Goal: Task Accomplishment & Management: Use online tool/utility

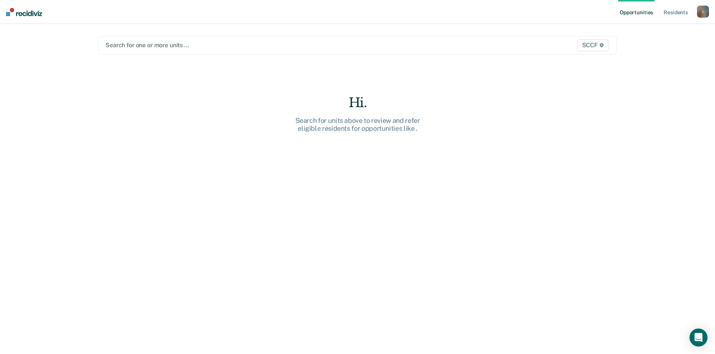
click at [179, 46] on div at bounding box center [281, 45] width 352 height 9
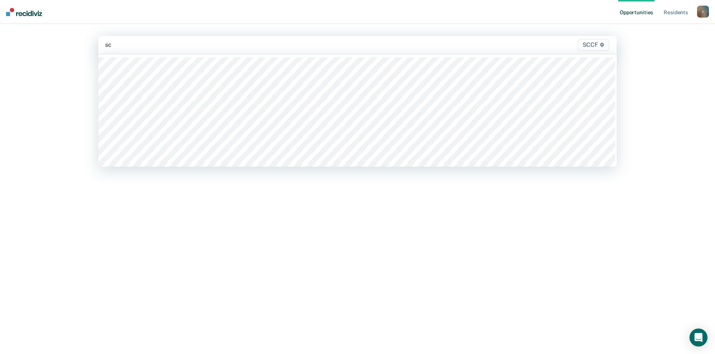
type input "s"
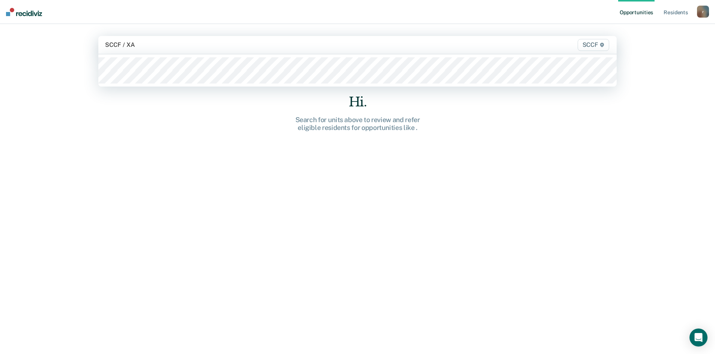
type input "SCCF / XA1"
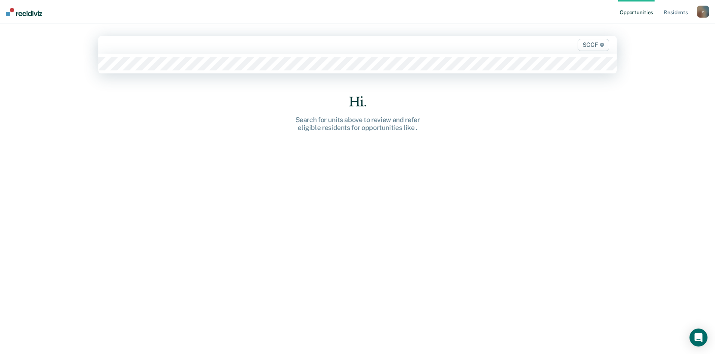
click at [146, 45] on div at bounding box center [281, 45] width 353 height 9
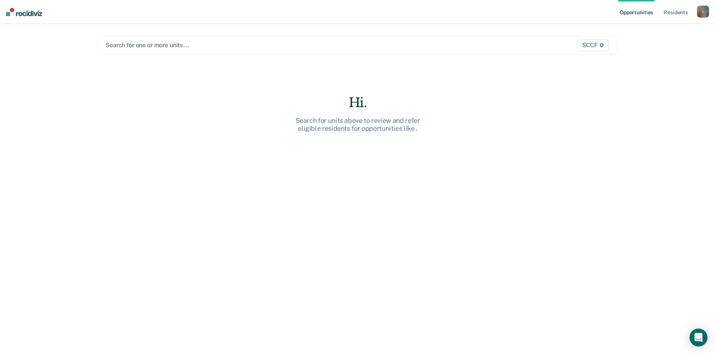
click at [236, 46] on div at bounding box center [281, 45] width 352 height 9
click at [184, 42] on div at bounding box center [281, 45] width 352 height 9
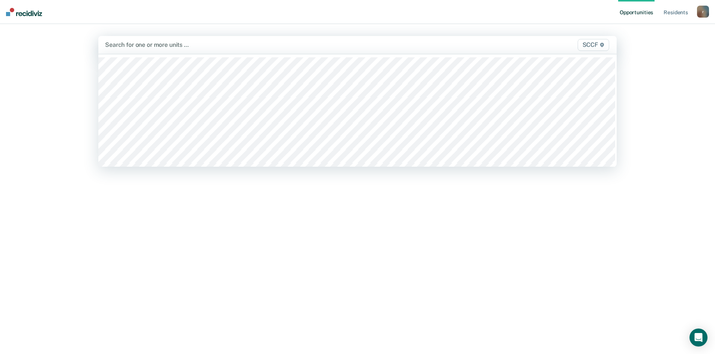
click at [189, 45] on div at bounding box center [281, 45] width 353 height 9
type input "SCCF / XA"
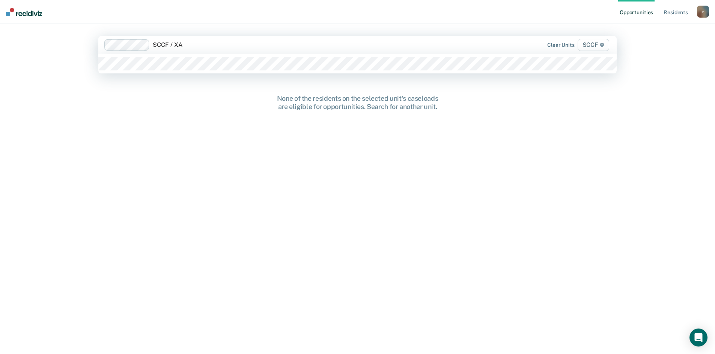
type input "SCCF / XA2"
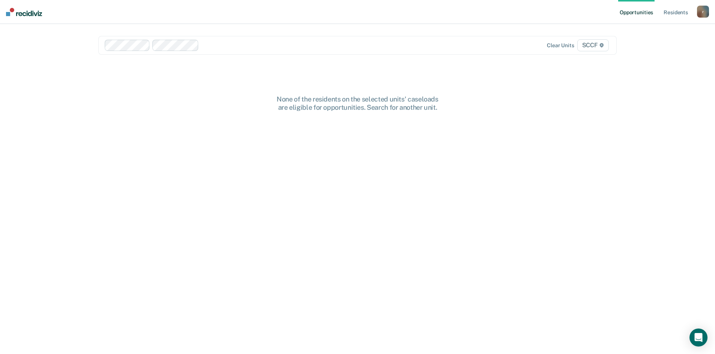
click at [241, 41] on div at bounding box center [330, 45] width 256 height 9
click at [243, 41] on div at bounding box center [330, 45] width 256 height 9
click at [342, 8] on link "Resident s" at bounding box center [675, 12] width 27 height 24
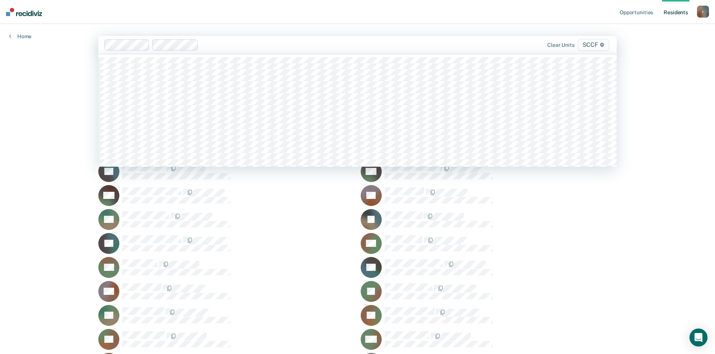
click at [342, 45] on icon at bounding box center [601, 45] width 5 height 5
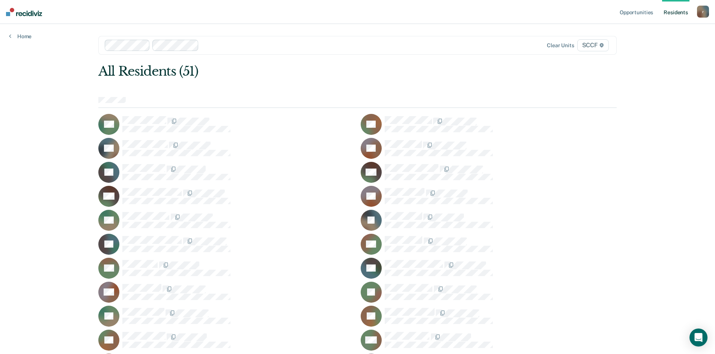
click at [342, 13] on link "Opportunities" at bounding box center [636, 12] width 36 height 24
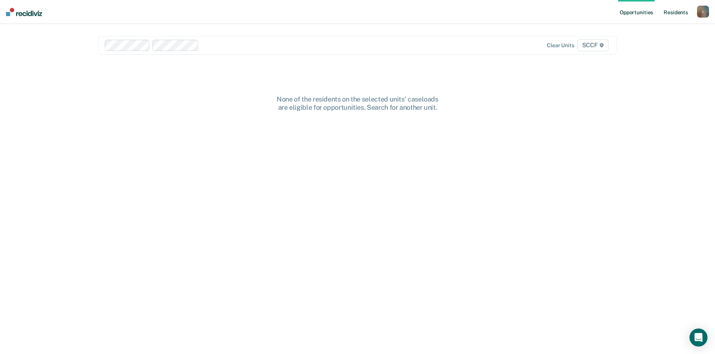
click at [342, 14] on link "Resident s" at bounding box center [675, 12] width 27 height 24
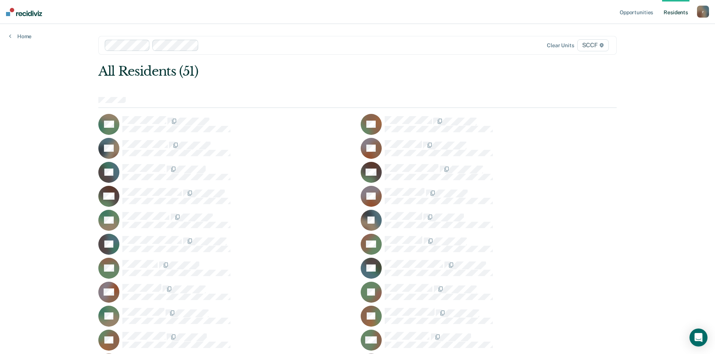
click at [213, 51] on div "Clear units SCCF" at bounding box center [357, 45] width 518 height 19
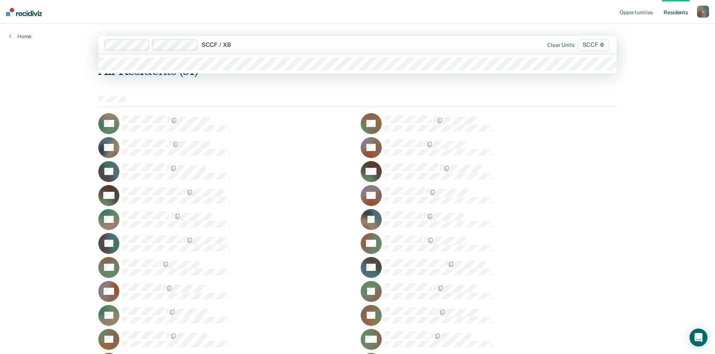
type input "SCCF / XB1"
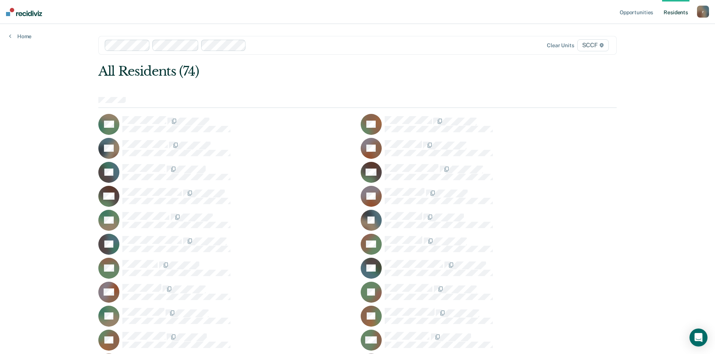
click at [263, 45] on div at bounding box center [353, 45] width 208 height 9
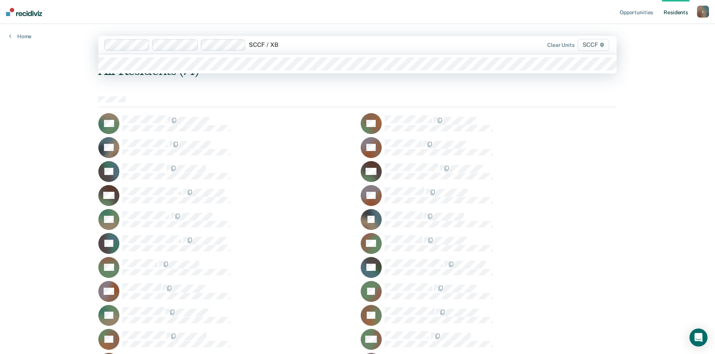
type input "SCCF / XB2"
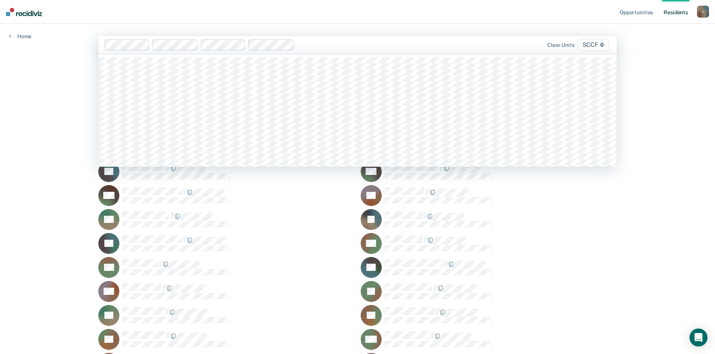
click at [317, 47] on div at bounding box center [377, 45] width 161 height 9
type input "SCCF / XC"
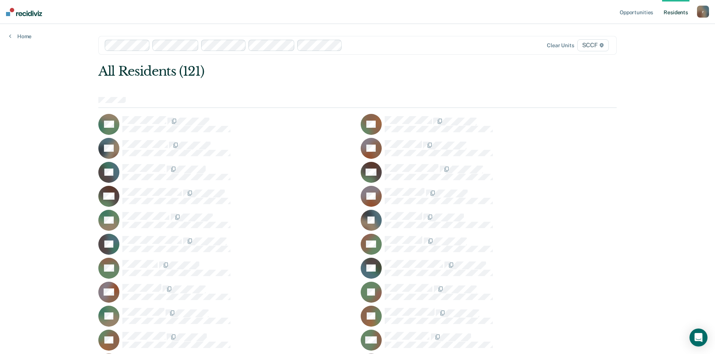
click at [342, 43] on div at bounding box center [401, 45] width 113 height 9
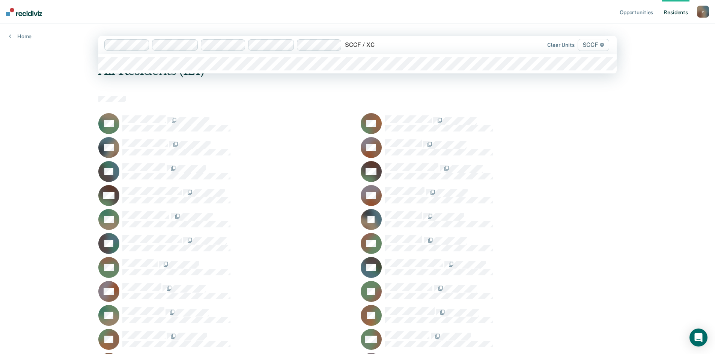
type input "SCCF / XC2"
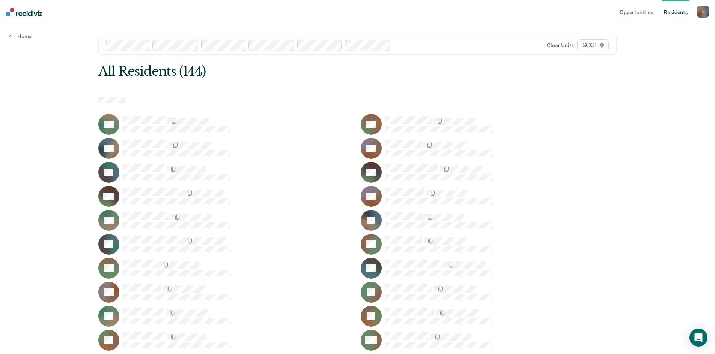
type input "S"
drag, startPoint x: 709, startPoint y: 135, endPoint x: 689, endPoint y: 87, distance: 52.2
click at [342, 12] on link "Opportunities" at bounding box center [636, 12] width 36 height 24
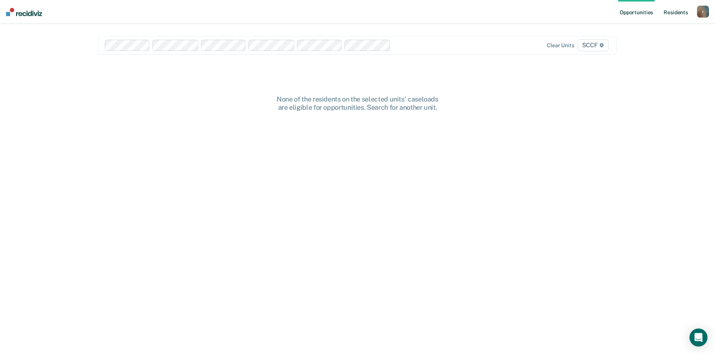
click at [342, 10] on link "Resident s" at bounding box center [675, 12] width 27 height 24
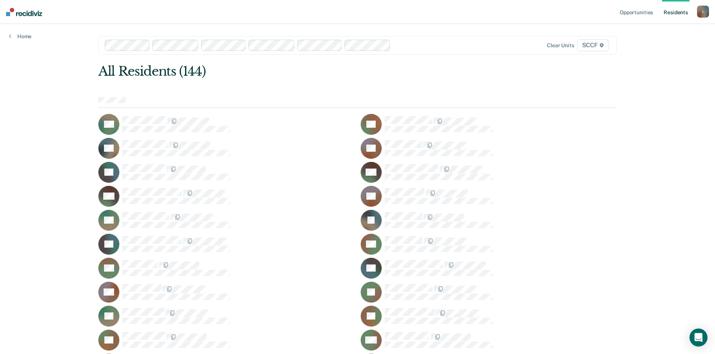
click at [155, 102] on div at bounding box center [357, 102] width 518 height 11
click at [121, 106] on div at bounding box center [357, 102] width 518 height 11
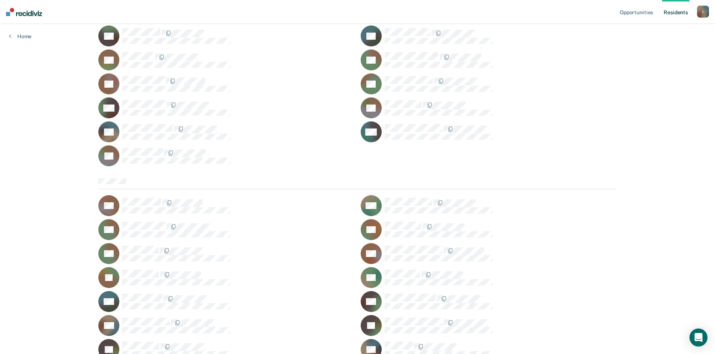
scroll to position [898, 0]
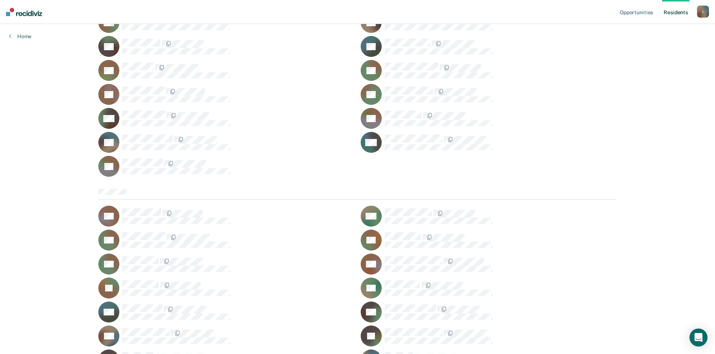
click at [342, 15] on div "r" at bounding box center [703, 12] width 12 height 12
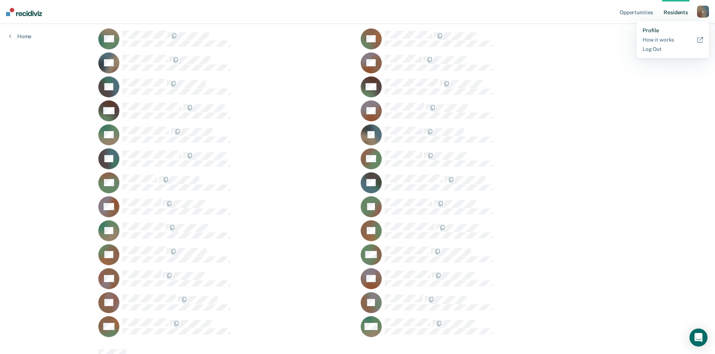
scroll to position [0, 0]
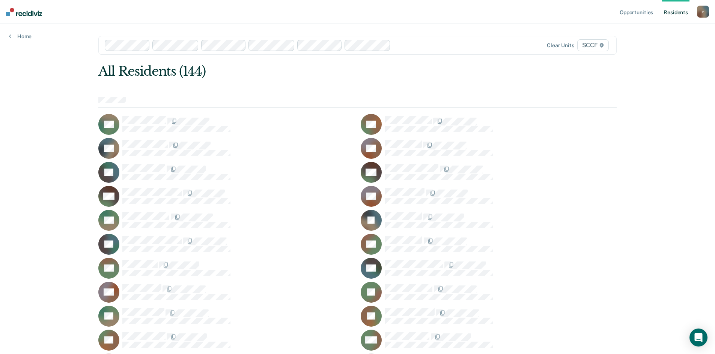
click at [342, 44] on span "SCCF" at bounding box center [593, 45] width 32 height 12
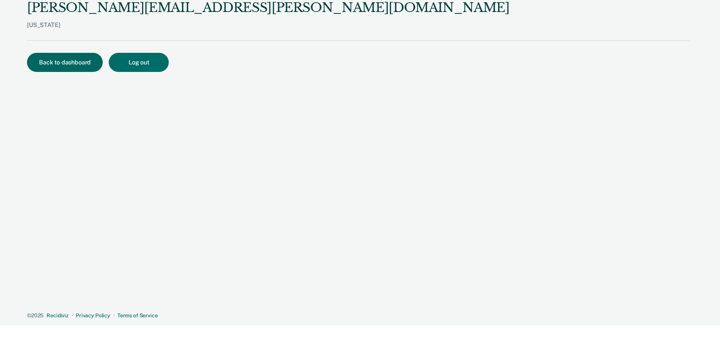
click at [73, 63] on button "Back to dashboard" at bounding box center [65, 62] width 76 height 19
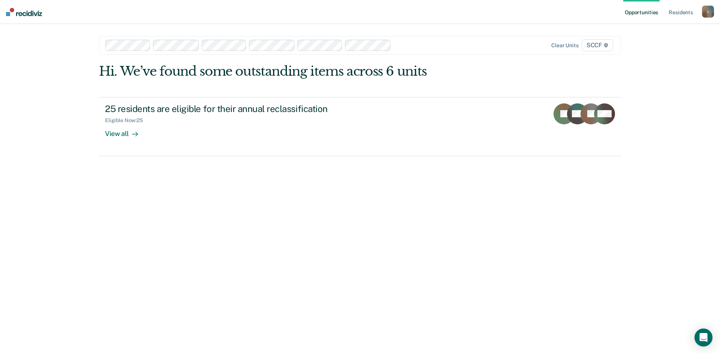
drag, startPoint x: 124, startPoint y: 29, endPoint x: 104, endPoint y: 33, distance: 21.1
click at [123, 29] on main "Clear units SCCF Hi. We’ve found some outstanding items across 6 units 25 resid…" at bounding box center [360, 180] width 540 height 312
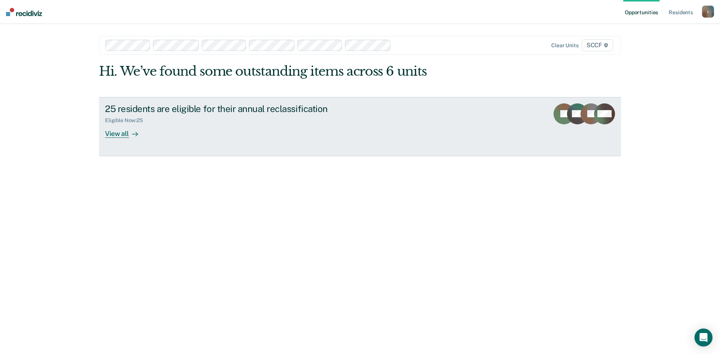
click at [130, 137] on div at bounding box center [133, 133] width 9 height 9
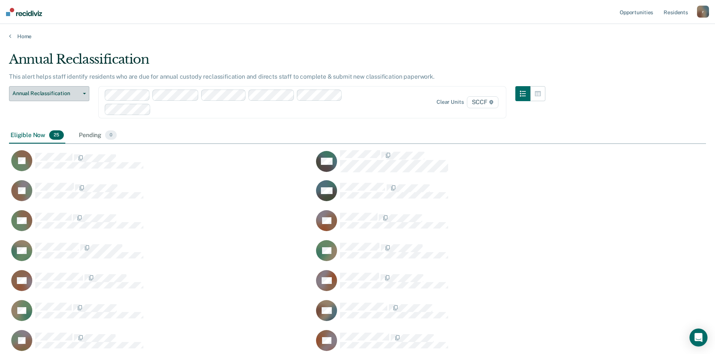
click at [84, 94] on icon "button" at bounding box center [84, 94] width 3 height 2
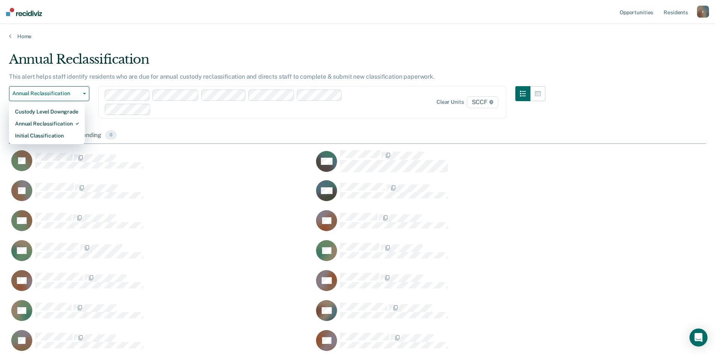
click at [96, 81] on div "This alert helps staff identify residents who are due for annual custody reclas…" at bounding box center [277, 79] width 536 height 13
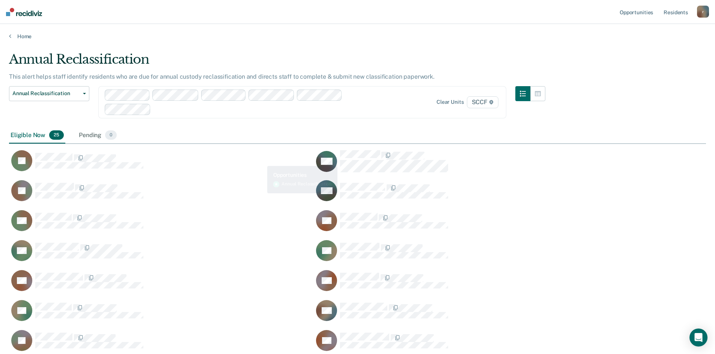
drag, startPoint x: 261, startPoint y: 161, endPoint x: 280, endPoint y: 126, distance: 38.8
click at [280, 126] on div "Annual Reclassification Custody Level Downgrade Annual Reclassification Initial…" at bounding box center [277, 106] width 536 height 41
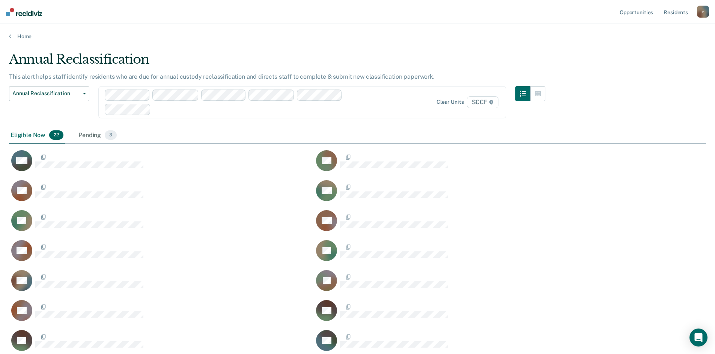
scroll to position [421, 691]
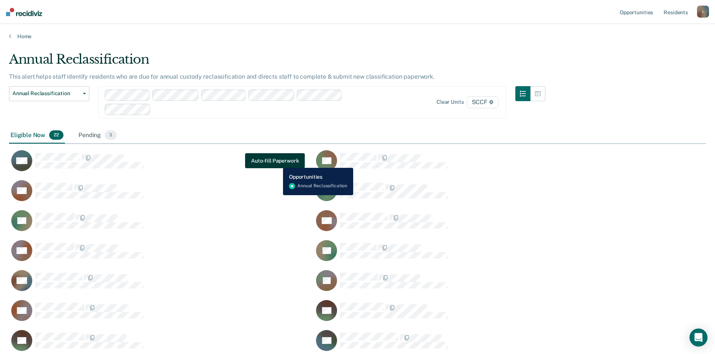
click at [277, 162] on button "Auto-fill Paperwork" at bounding box center [275, 160] width 60 height 15
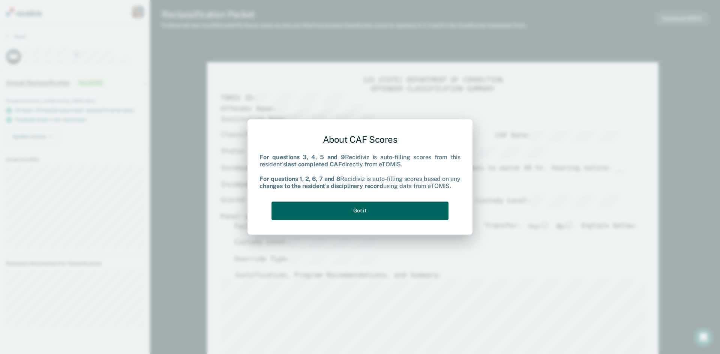
click at [356, 210] on button "Got it" at bounding box center [360, 211] width 177 height 18
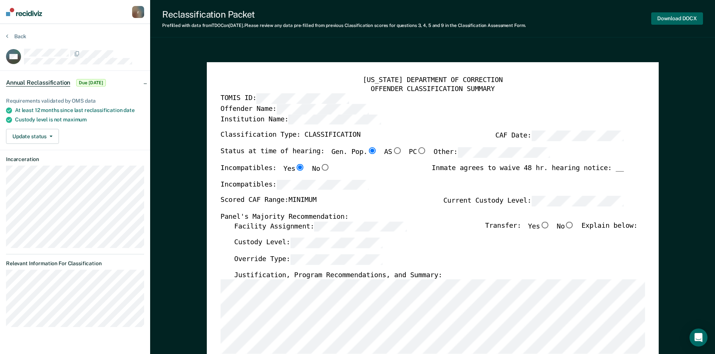
click at [677, 18] on button "Download DOCX" at bounding box center [677, 18] width 52 height 12
type textarea "x"
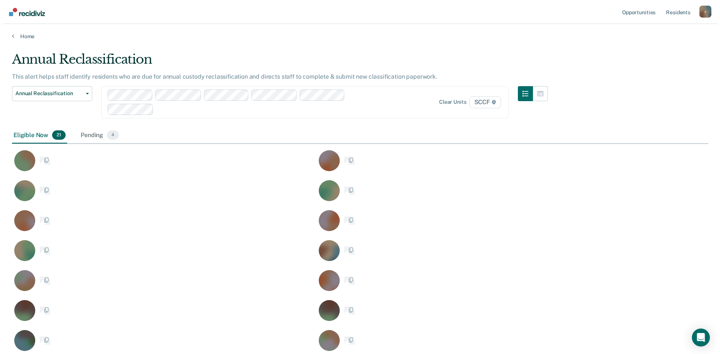
scroll to position [421, 691]
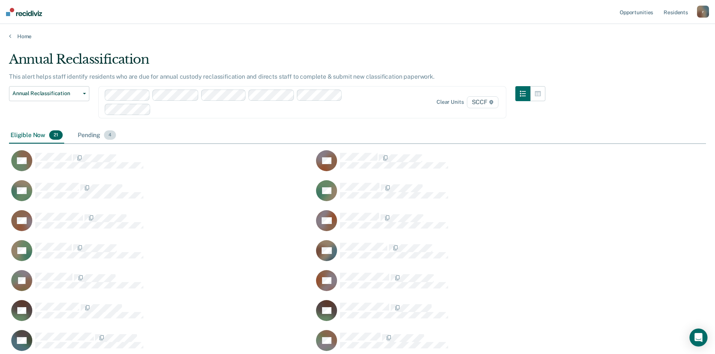
click at [94, 132] on div "Pending 4" at bounding box center [96, 136] width 41 height 17
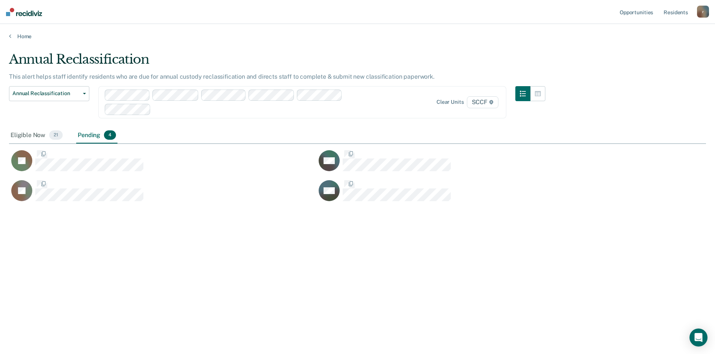
scroll to position [6, 6]
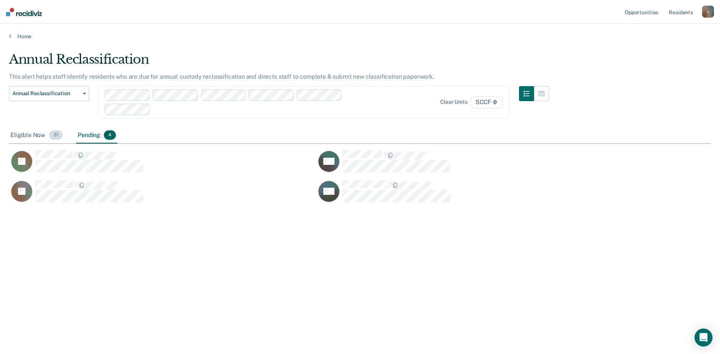
click at [36, 133] on div "Eligible Now 21" at bounding box center [36, 136] width 55 height 17
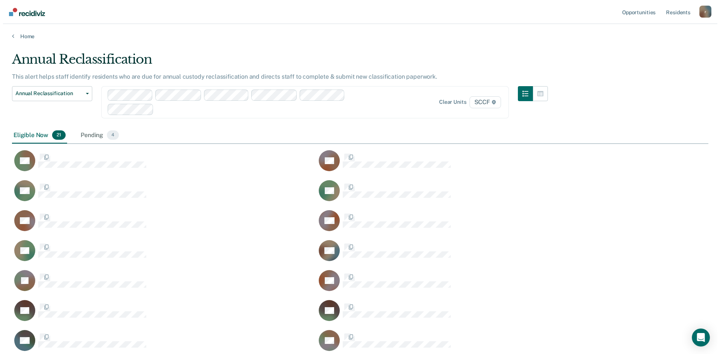
scroll to position [421, 691]
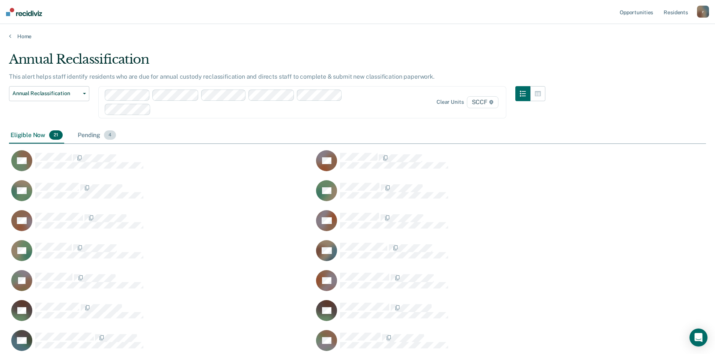
click at [88, 133] on div "Pending 4" at bounding box center [96, 136] width 41 height 17
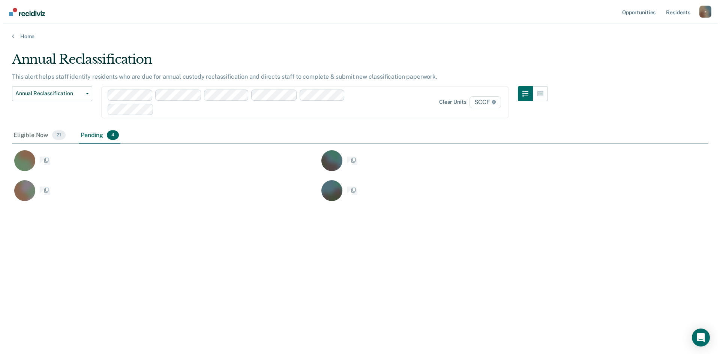
scroll to position [6, 6]
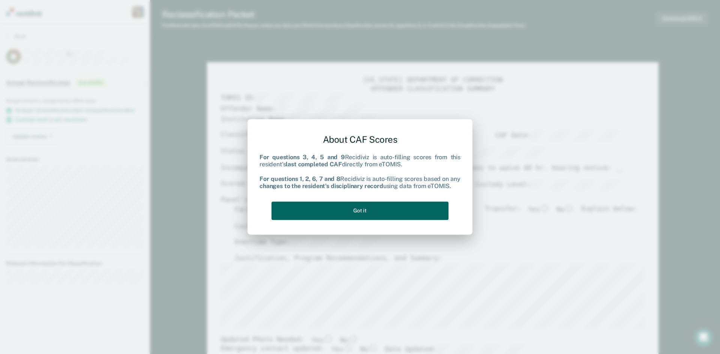
drag, startPoint x: 365, startPoint y: 215, endPoint x: 362, endPoint y: 217, distance: 3.9
click at [365, 215] on button "Got it" at bounding box center [360, 211] width 177 height 18
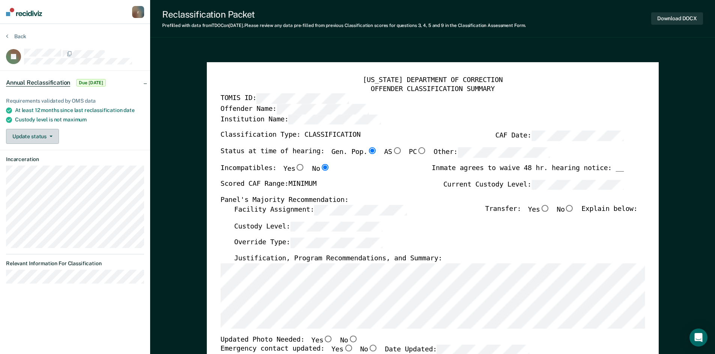
click at [50, 136] on button "Update status" at bounding box center [32, 136] width 53 height 15
click at [64, 129] on div "Update status Mark Pending" at bounding box center [75, 136] width 138 height 15
click at [674, 16] on button "Download DOCX" at bounding box center [677, 18] width 52 height 12
type textarea "x"
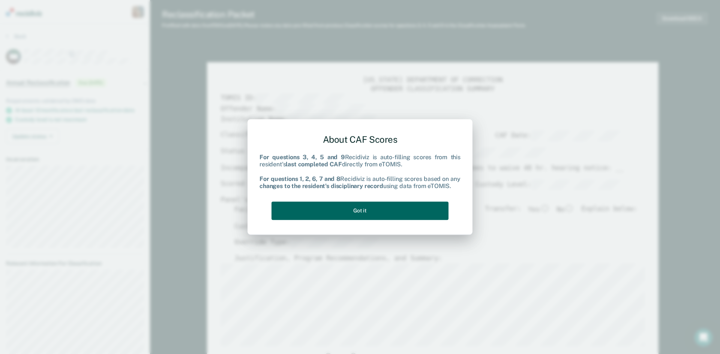
click at [367, 204] on button "Got it" at bounding box center [360, 211] width 177 height 18
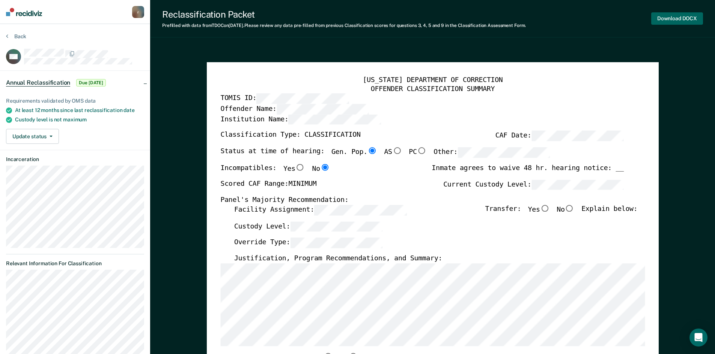
click at [665, 18] on button "Download DOCX" at bounding box center [677, 18] width 52 height 12
type textarea "x"
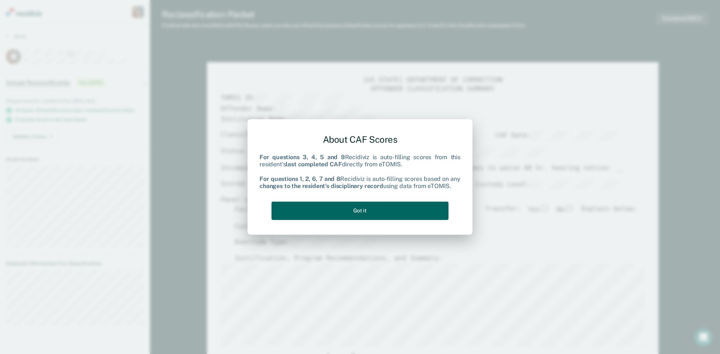
click at [360, 212] on button "Got it" at bounding box center [360, 211] width 177 height 18
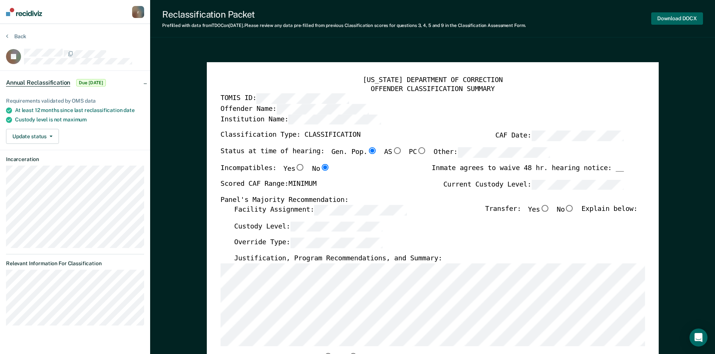
click at [676, 20] on button "Download DOCX" at bounding box center [677, 18] width 52 height 12
type textarea "x"
